Goal: Information Seeking & Learning: Learn about a topic

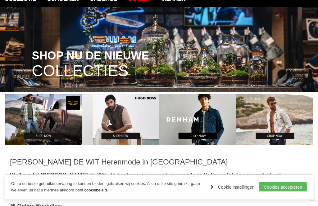
scroll to position [59, 0]
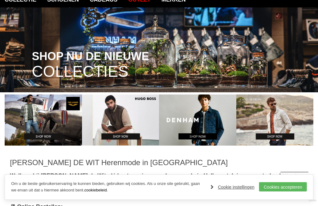
click at [288, 119] on img at bounding box center [274, 120] width 77 height 51
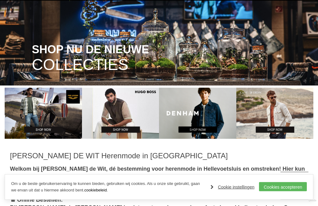
scroll to position [66, 0]
click at [66, 121] on img at bounding box center [43, 113] width 77 height 51
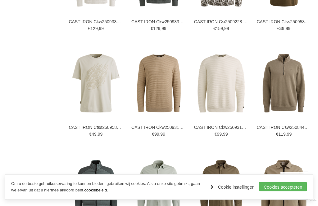
scroll to position [707, 0]
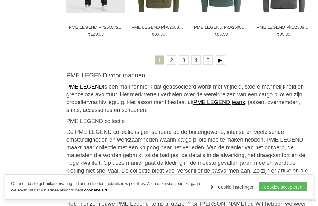
scroll to position [1130, 0]
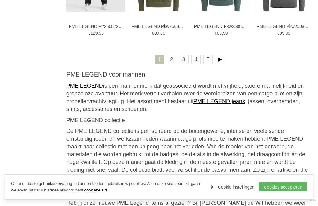
click at [222, 60] on link at bounding box center [219, 59] width 9 height 9
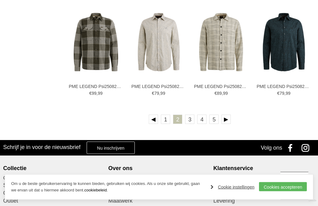
scroll to position [1061, 0]
click at [193, 122] on link "3" at bounding box center [189, 119] width 9 height 9
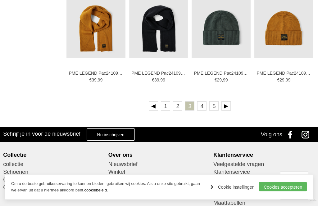
scroll to position [1074, 0]
click at [202, 111] on link "4" at bounding box center [201, 105] width 9 height 9
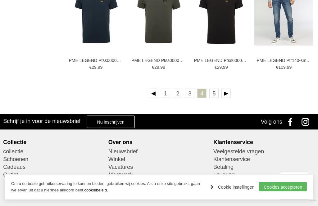
scroll to position [1087, 0]
click at [217, 95] on link "5" at bounding box center [213, 93] width 9 height 9
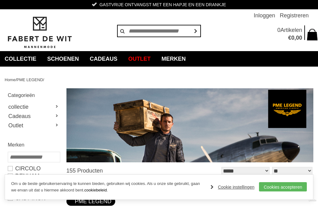
click at [188, 60] on link "Merken" at bounding box center [173, 59] width 33 height 16
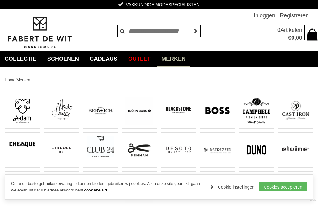
click at [221, 109] on img at bounding box center [217, 111] width 28 height 28
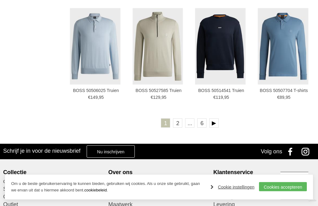
scroll to position [994, 0]
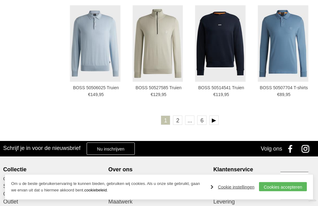
click at [217, 118] on link at bounding box center [213, 120] width 9 height 9
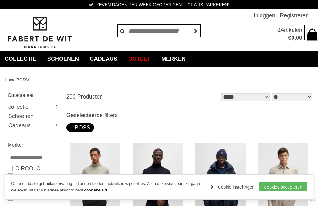
click at [156, 30] on input "text" at bounding box center [159, 31] width 84 height 12
type input "****"
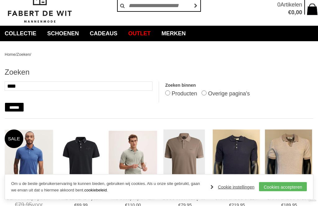
scroll to position [28, 0]
